Goal: Transaction & Acquisition: Purchase product/service

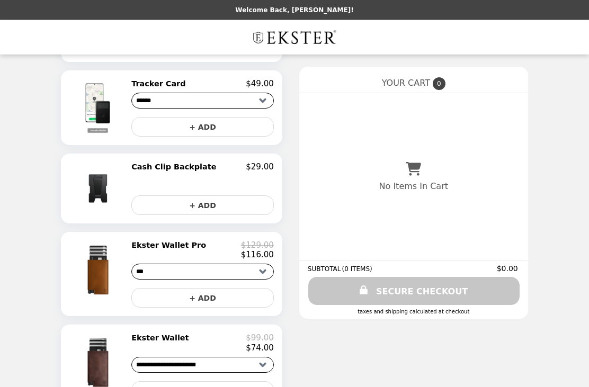
scroll to position [623, 0]
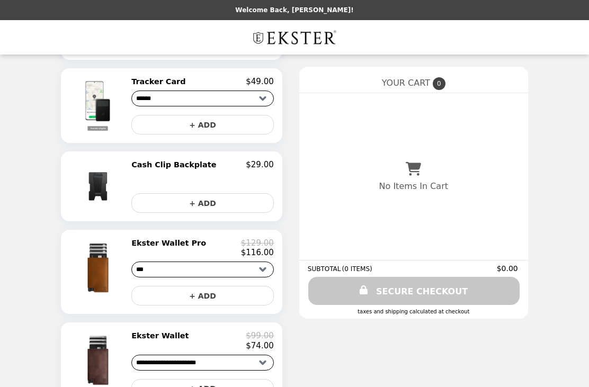
click at [150, 271] on select "**********" at bounding box center [202, 270] width 143 height 16
select select "*********"
click at [107, 270] on img at bounding box center [99, 267] width 62 height 59
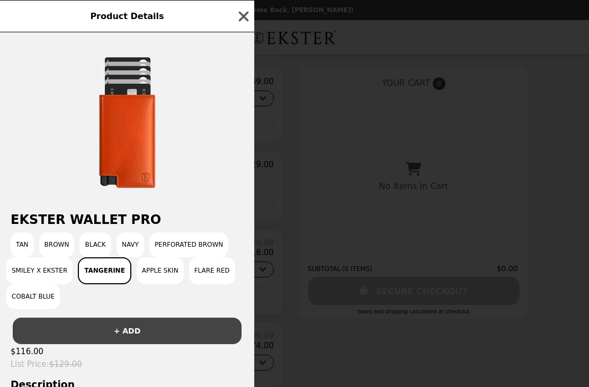
scroll to position [0, 0]
click at [153, 271] on button "Apple Skin" at bounding box center [160, 271] width 47 height 27
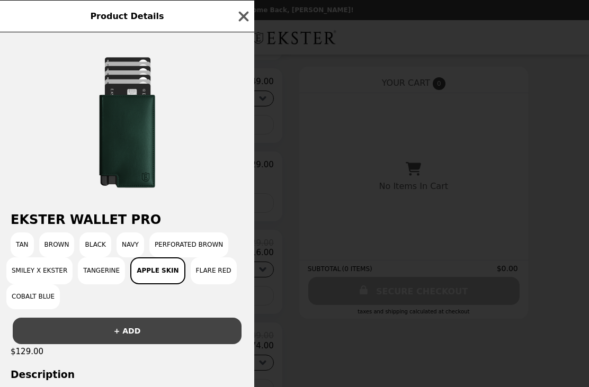
click at [209, 269] on button "Flare Red" at bounding box center [214, 271] width 46 height 27
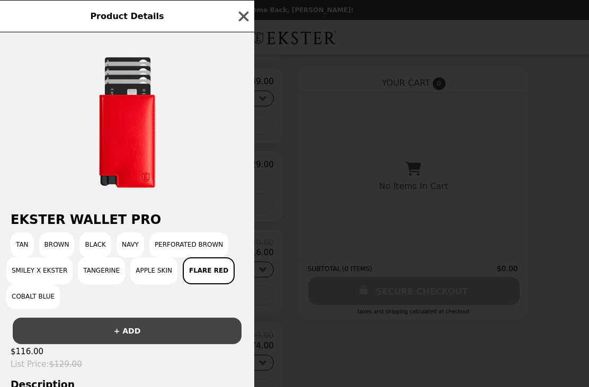
click at [30, 269] on button "Smiley x Ekster" at bounding box center [39, 271] width 66 height 27
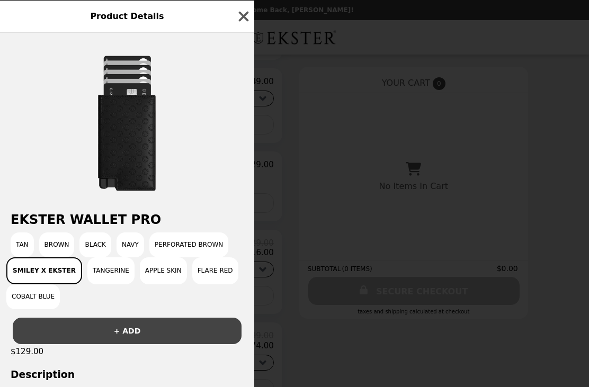
click at [33, 294] on button "Cobalt Blue" at bounding box center [33, 297] width 54 height 25
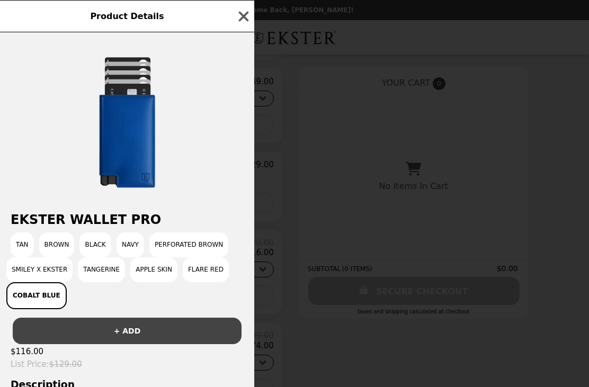
click at [131, 241] on button "Navy" at bounding box center [131, 245] width 28 height 25
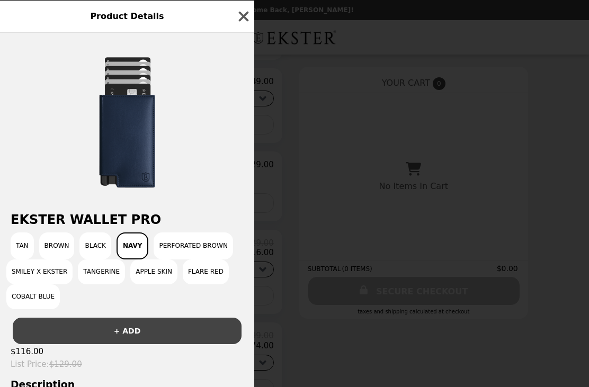
click at [244, 9] on icon "button" at bounding box center [244, 16] width 16 height 16
